Goal: Information Seeking & Learning: Understand process/instructions

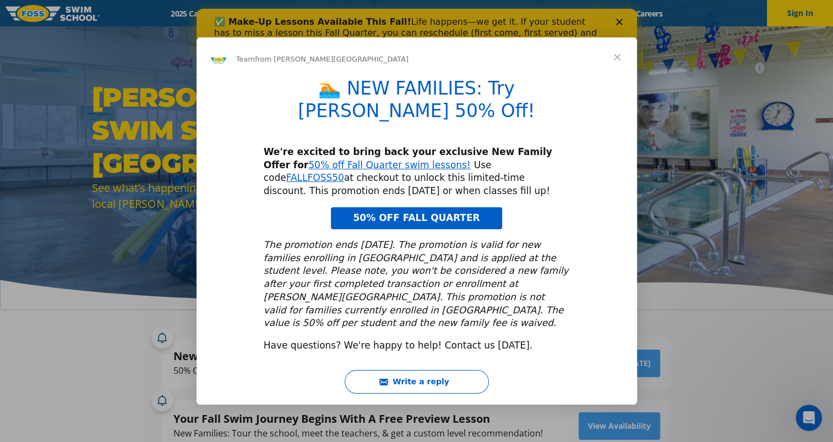
click at [242, 12] on div "Intercom messenger" at bounding box center [416, 221] width 833 height 442
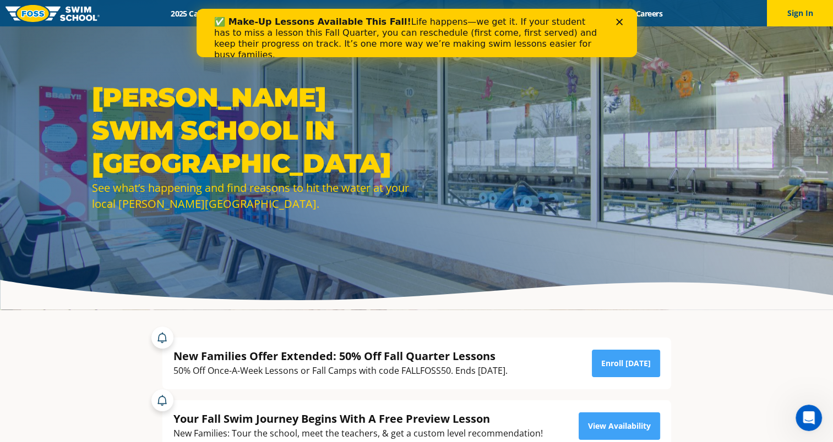
click at [620, 21] on icon "Close" at bounding box center [618, 22] width 7 height 7
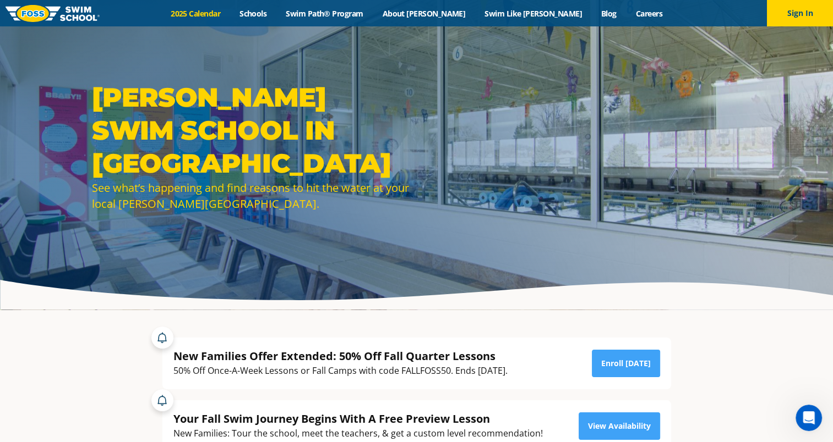
click at [230, 9] on link "2025 Calendar" at bounding box center [195, 13] width 69 height 10
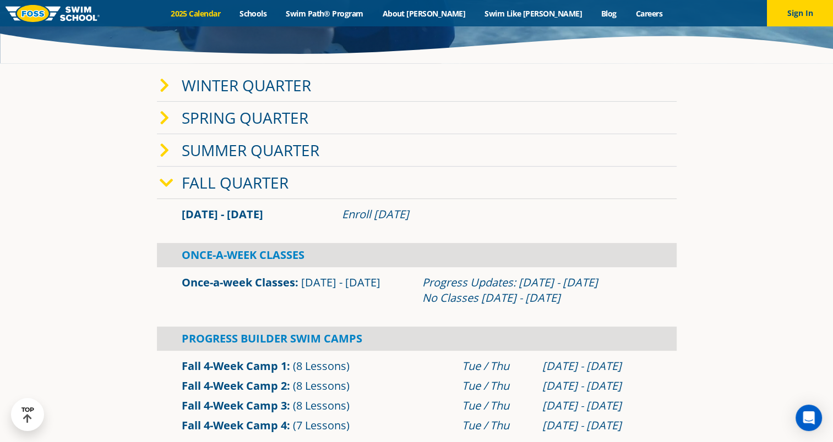
scroll to position [244, 0]
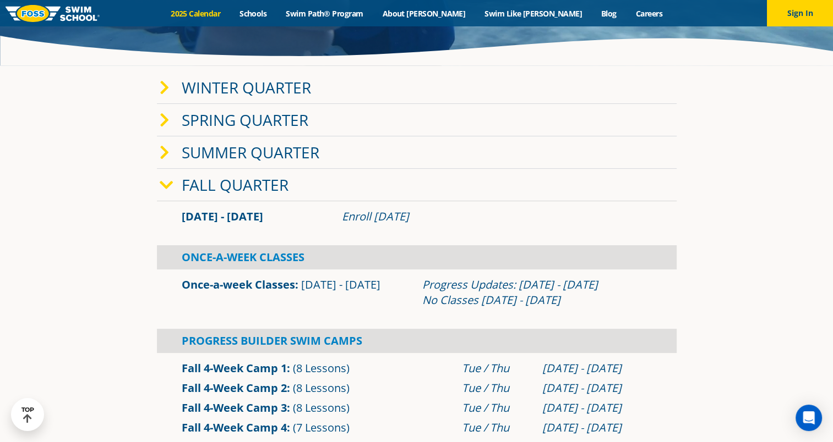
click at [251, 187] on link "Fall Quarter" at bounding box center [235, 184] width 107 height 21
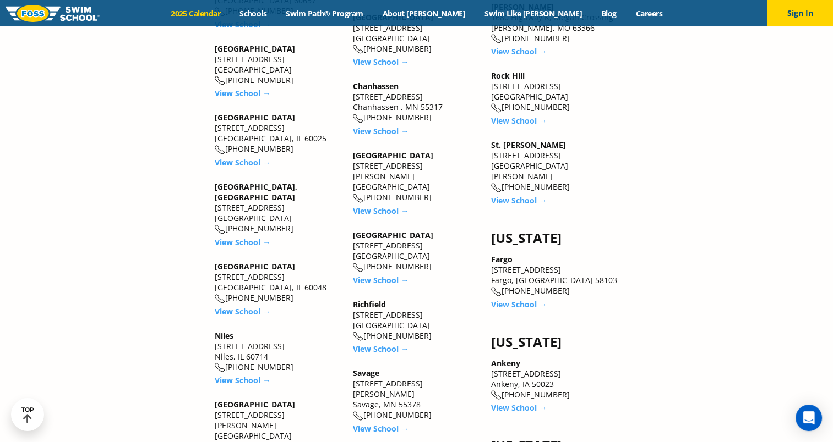
scroll to position [977, 0]
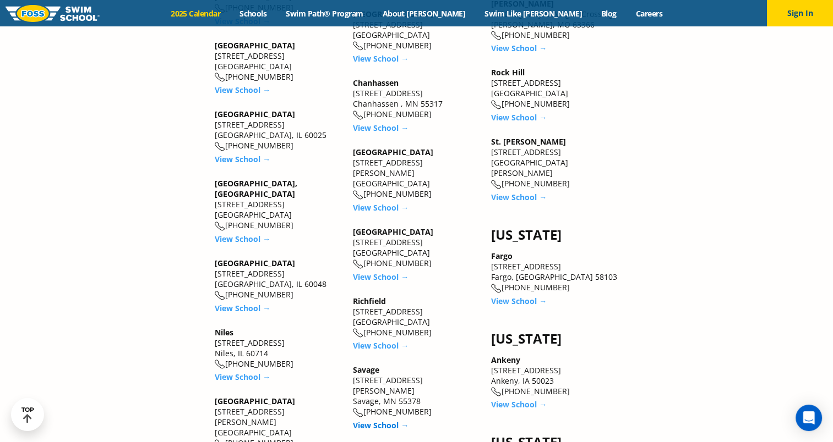
click at [375, 420] on link "View School →" at bounding box center [381, 425] width 56 height 10
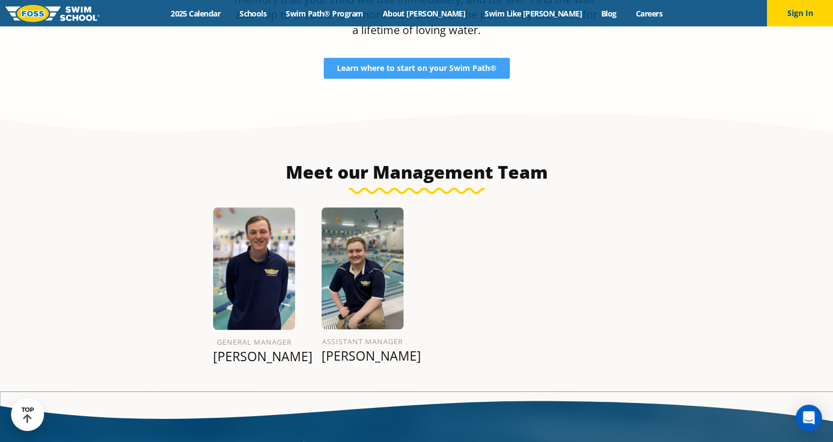
scroll to position [1214, 0]
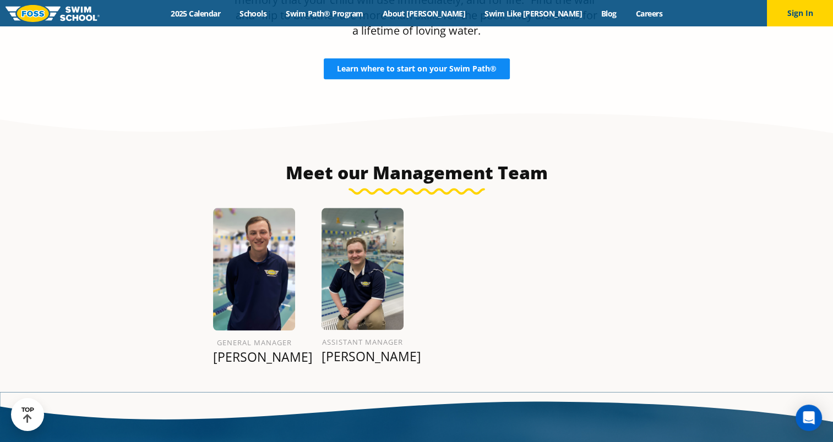
click at [415, 65] on span "Learn where to start on your Swim Path®" at bounding box center [417, 69] width 160 height 8
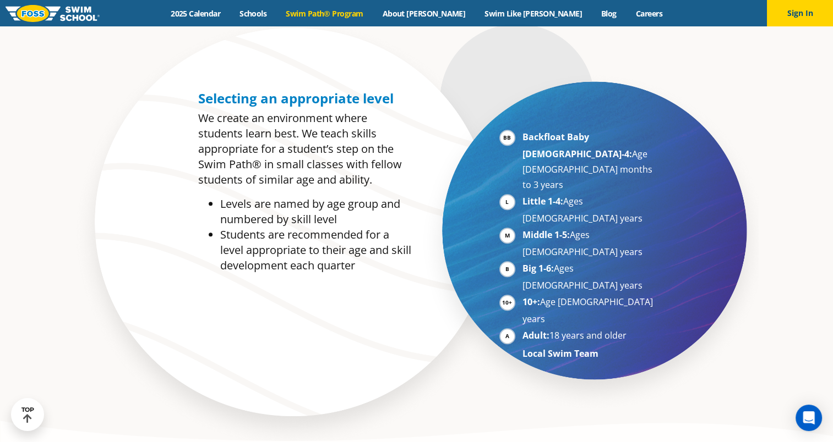
scroll to position [570, 0]
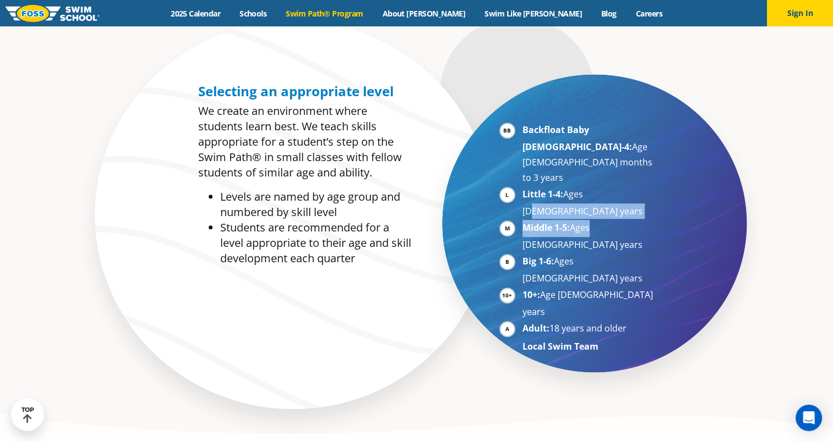
drag, startPoint x: 590, startPoint y: 164, endPoint x: 585, endPoint y: 177, distance: 13.9
click at [585, 177] on ul "Backfloat Baby 1-4: Age 6 months to 3 years Little 1-4: Ages 3-5 years Middle 1…" at bounding box center [578, 238] width 158 height 232
click at [335, 324] on div "Selecting an appropriate level We create an environment where students learn be…" at bounding box center [416, 226] width 530 height 434
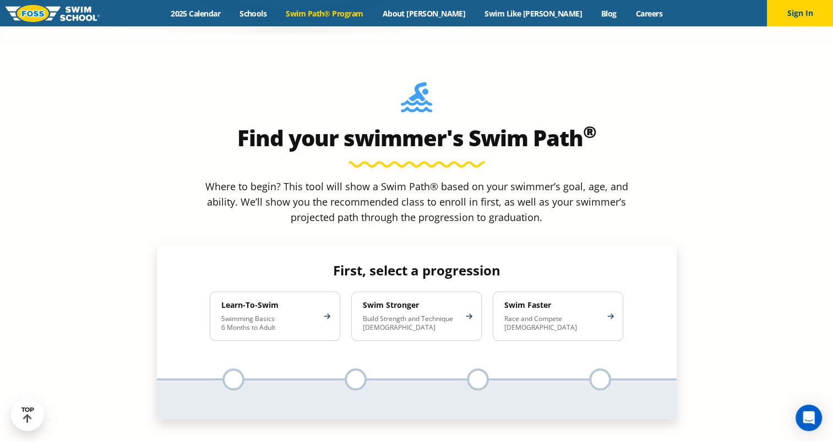
scroll to position [970, 0]
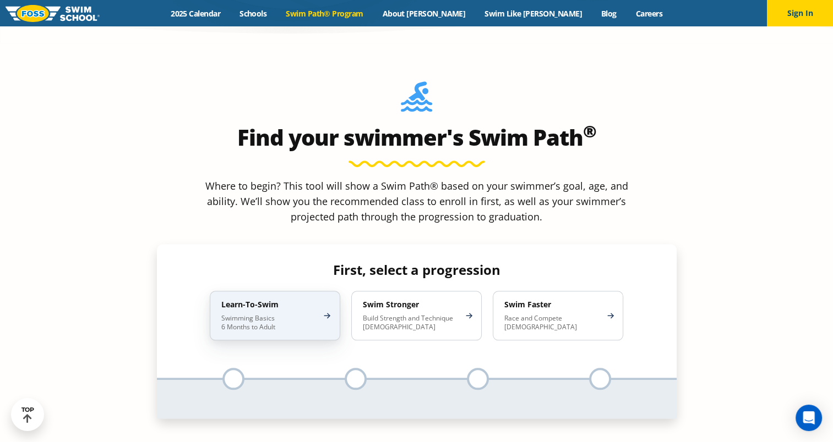
click at [316, 291] on div "Learn-To-Swim Swimming Basics 6 Months to Adult" at bounding box center [275, 316] width 130 height 50
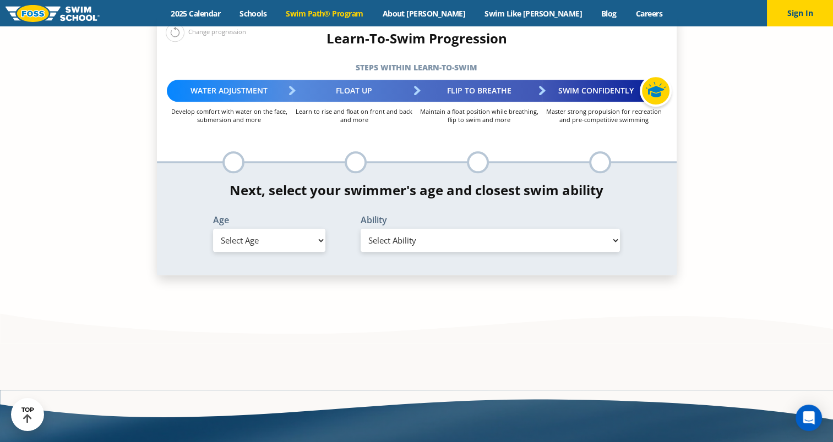
scroll to position [1202, 0]
click at [304, 229] on select "Select Age 6 months - 1 year 1 year 2 years 3 years 4 years 5 years 6 years 7 y…" at bounding box center [269, 240] width 112 height 23
select select "4-years"
click at [213, 229] on select "Select Age 6 months - 1 year 1 year 2 years 3 years 4 years 5 years 6 years 7 y…" at bounding box center [269, 240] width 112 height 23
click at [462, 229] on select "Select Ability First in-water experience When in the water, reliant on a life j…" at bounding box center [490, 240] width 260 height 23
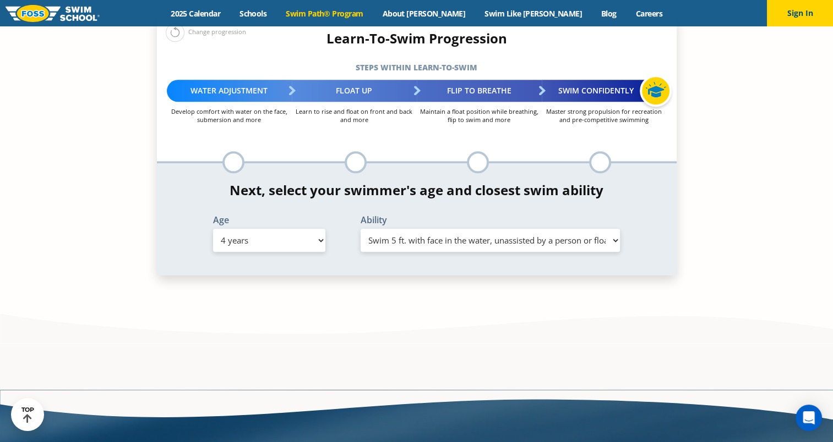
click at [360, 229] on select "Select Ability First in-water experience When in the water, reliant on a life j…" at bounding box center [490, 240] width 260 height 23
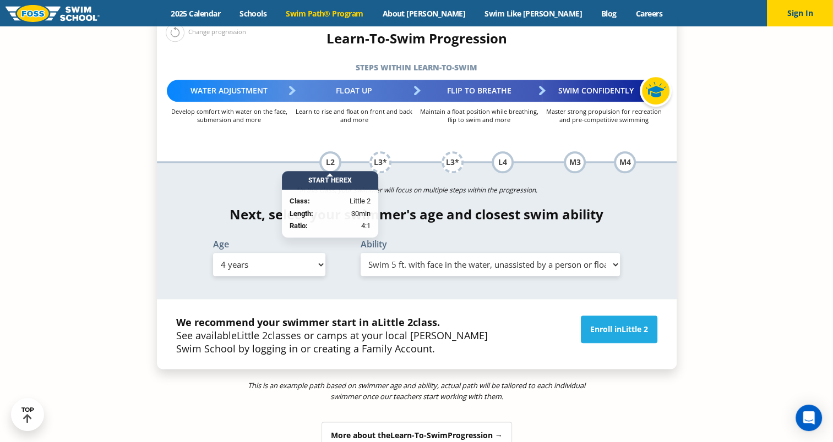
click at [475, 253] on select "Select Ability First in-water experience When in the water, reliant on a life j…" at bounding box center [490, 264] width 260 height 23
select select "4-years-in-open-water-able-to-swim-for-at-least-15-ft-back-to-safety-while-flip…"
click at [360, 253] on select "Select Ability First in-water experience When in the water, reliant on a life j…" at bounding box center [490, 264] width 260 height 23
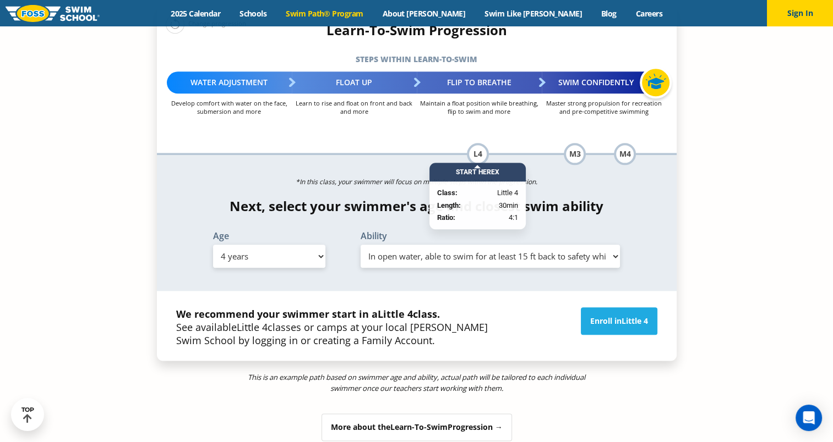
scroll to position [1211, 0]
click at [482, 244] on select "Select Ability First in-water experience When in the water, reliant on a life j…" at bounding box center [490, 255] width 260 height 23
click at [201, 376] on div "Find your swimmer's Swim Path ® Where to begin? This tool will show a Swim Path…" at bounding box center [416, 140] width 530 height 677
click at [283, 244] on select "Select Age 6 months - 1 year 1 year 2 years 3 years 4 years 5 years 6 years 7 y…" at bounding box center [269, 255] width 112 height 23
select select "5-years"
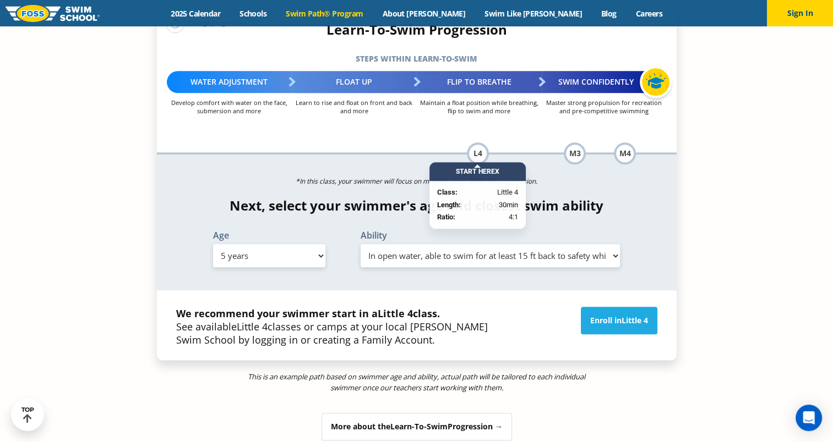
click at [213, 244] on select "Select Age 6 months - 1 year 1 year 2 years 3 years 4 years 5 years 6 years 7 y…" at bounding box center [269, 255] width 112 height 23
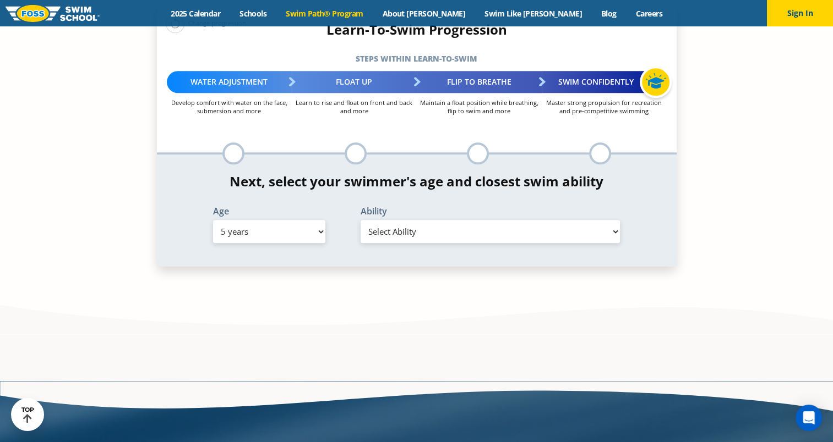
click at [451, 220] on select "Select Ability First in-water experience When in the water, reliant on a life j…" at bounding box center [490, 231] width 260 height 23
click at [360, 220] on select "Select Ability First in-water experience When in the water, reliant on a life j…" at bounding box center [490, 231] width 260 height 23
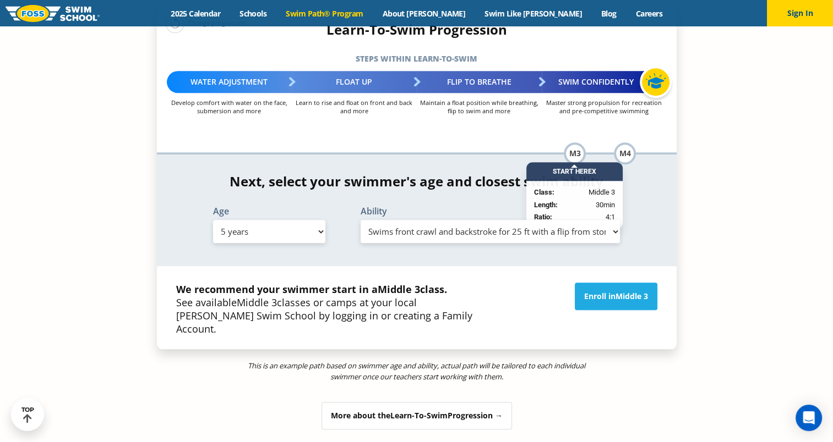
click at [437, 220] on select "Select Ability First in-water experience When in the water, reliant on a life j…" at bounding box center [490, 231] width 260 height 23
click at [360, 220] on select "Select Ability First in-water experience When in the water, reliant on a life j…" at bounding box center [490, 231] width 260 height 23
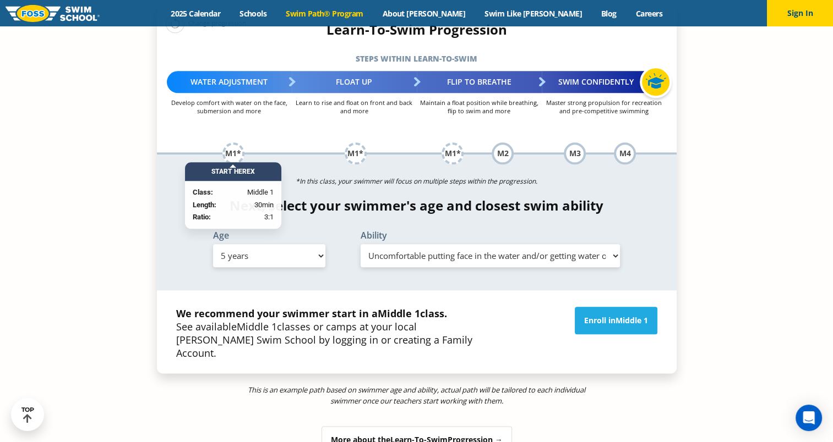
click at [404, 244] on select "Select Ability First in-water experience When in the water, reliant on a life j…" at bounding box center [490, 255] width 260 height 23
select select "5-years-in-open-water-able-to-swim-for-at-least-15-ft-back-to-safety-while-flip…"
click at [360, 244] on select "Select Ability First in-water experience When in the water, reliant on a life j…" at bounding box center [490, 255] width 260 height 23
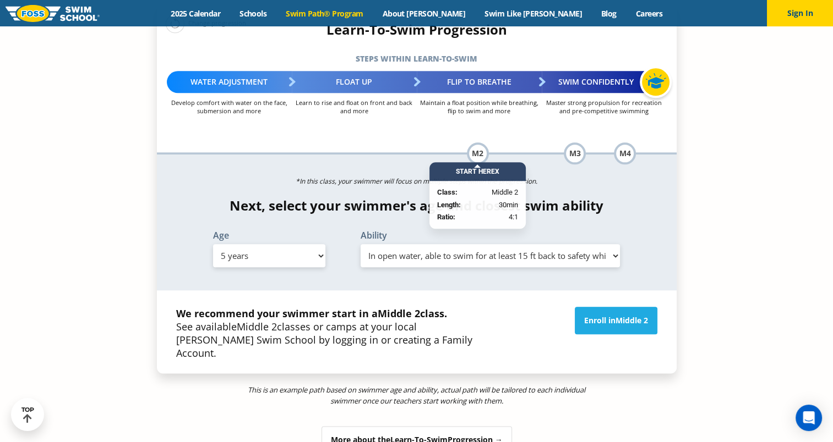
click at [475, 165] on div at bounding box center [477, 166] width 7 height 3
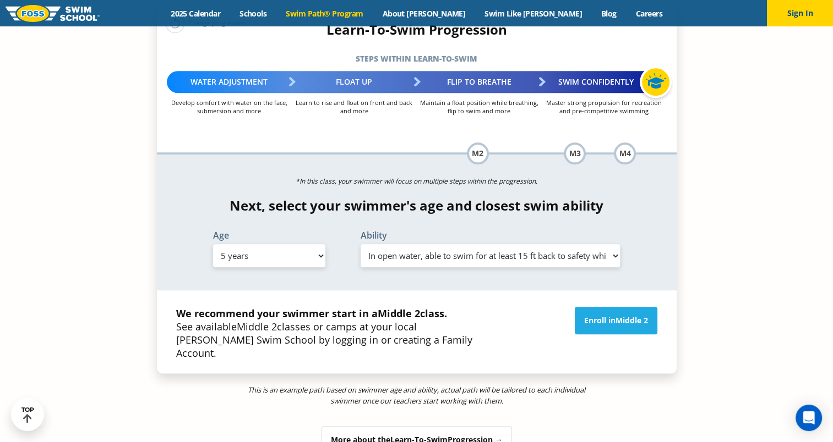
click at [422, 426] on div "More about the Learn-To-Swim Progression →" at bounding box center [416, 440] width 190 height 28
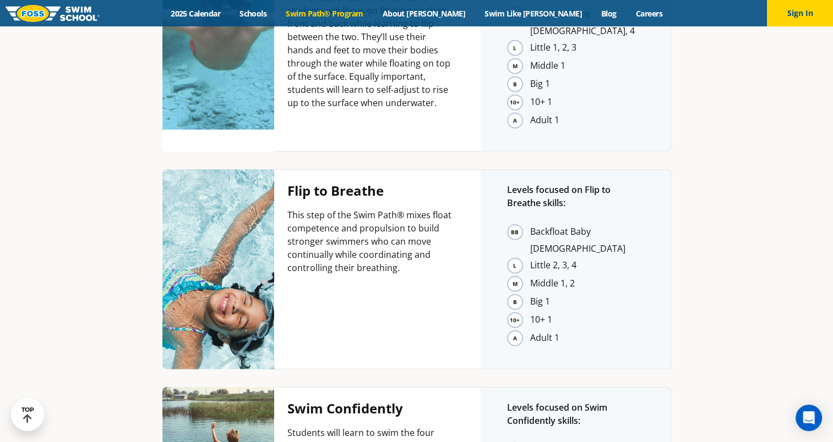
scroll to position [2553, 0]
